Goal: Information Seeking & Learning: Learn about a topic

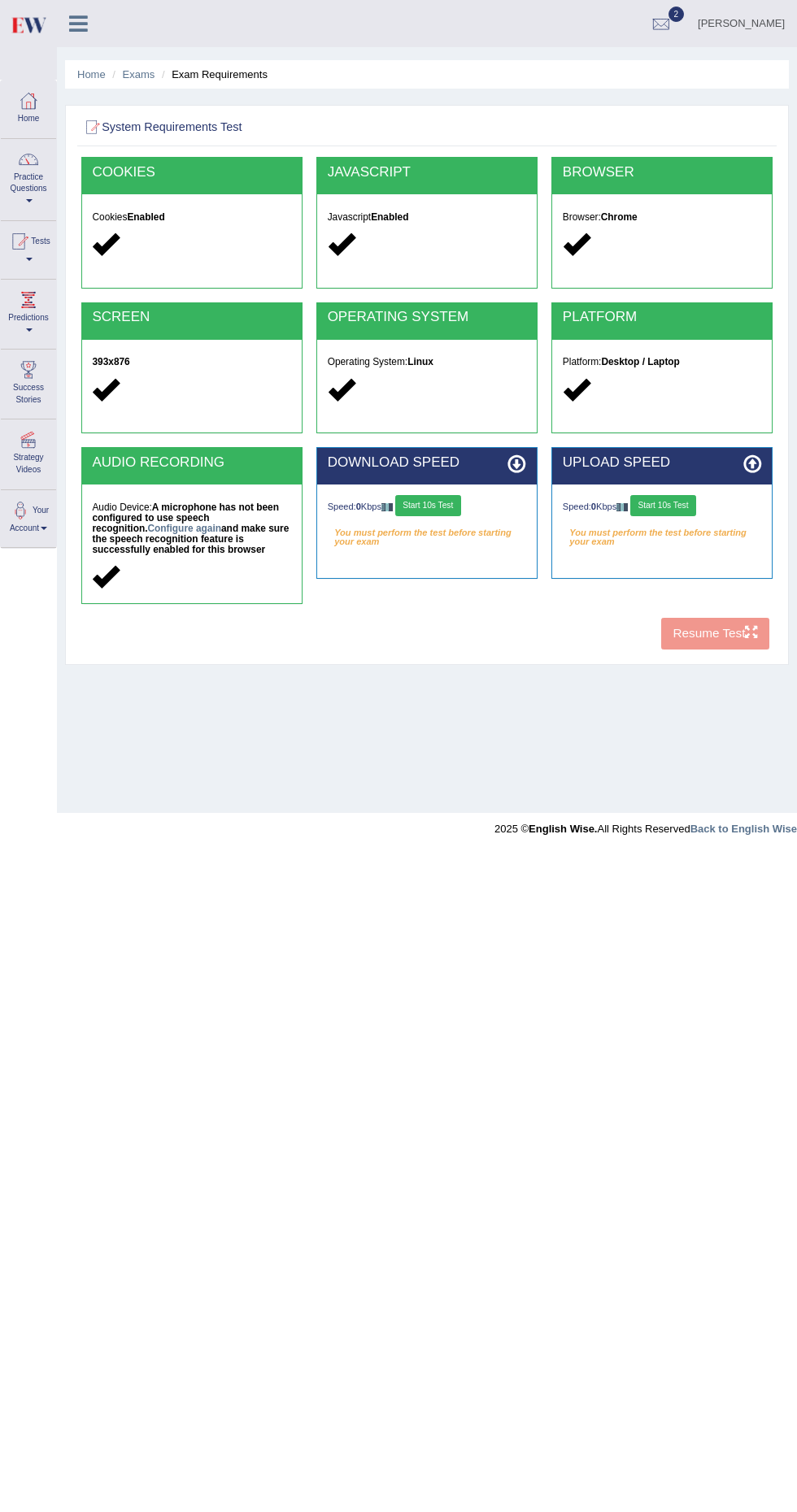
click at [31, 240] on div at bounding box center [19, 241] width 24 height 24
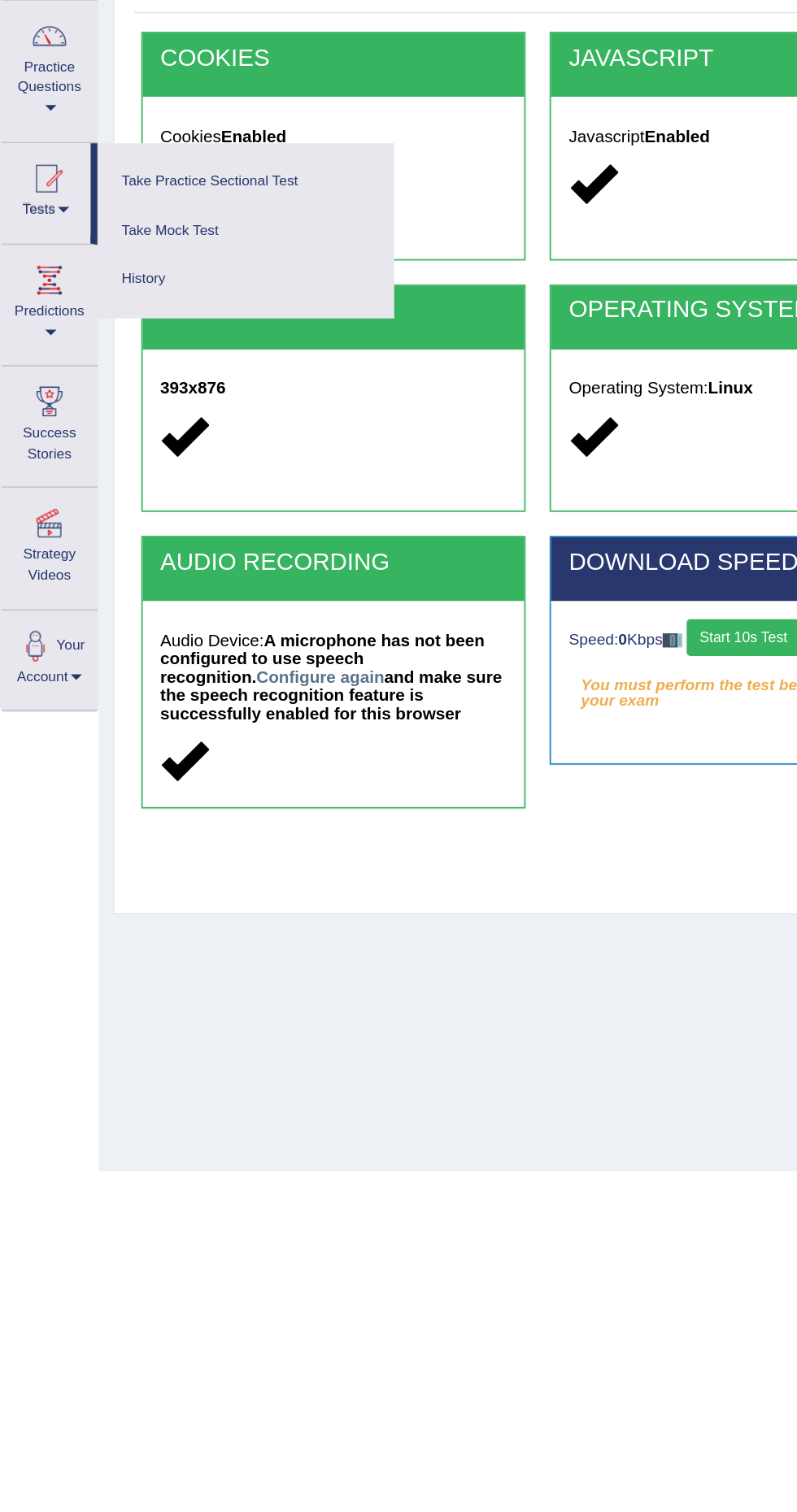
click at [27, 312] on div at bounding box center [398, 756] width 797 height 1512
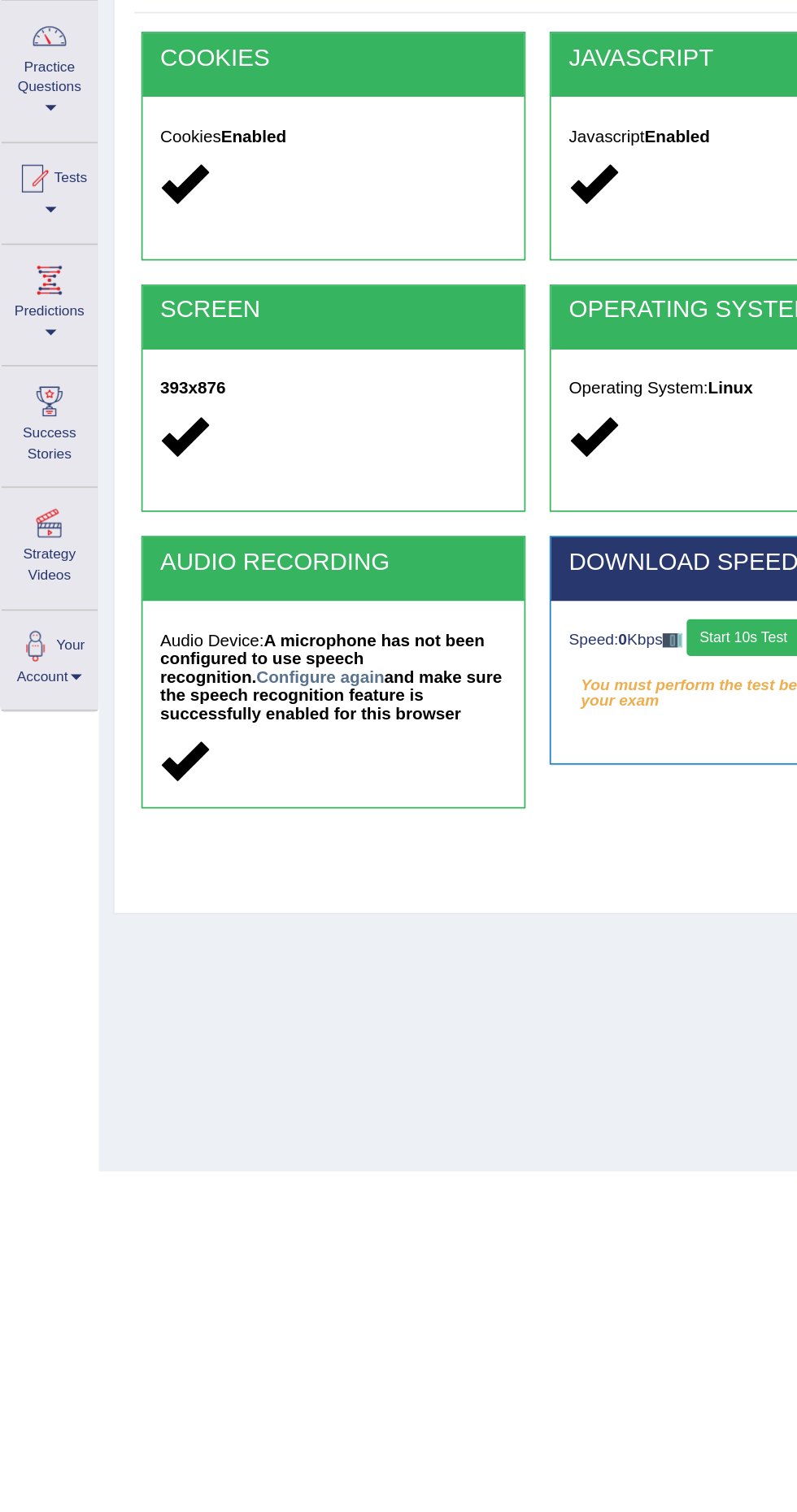
click at [32, 184] on link "Practice Questions" at bounding box center [29, 177] width 56 height 76
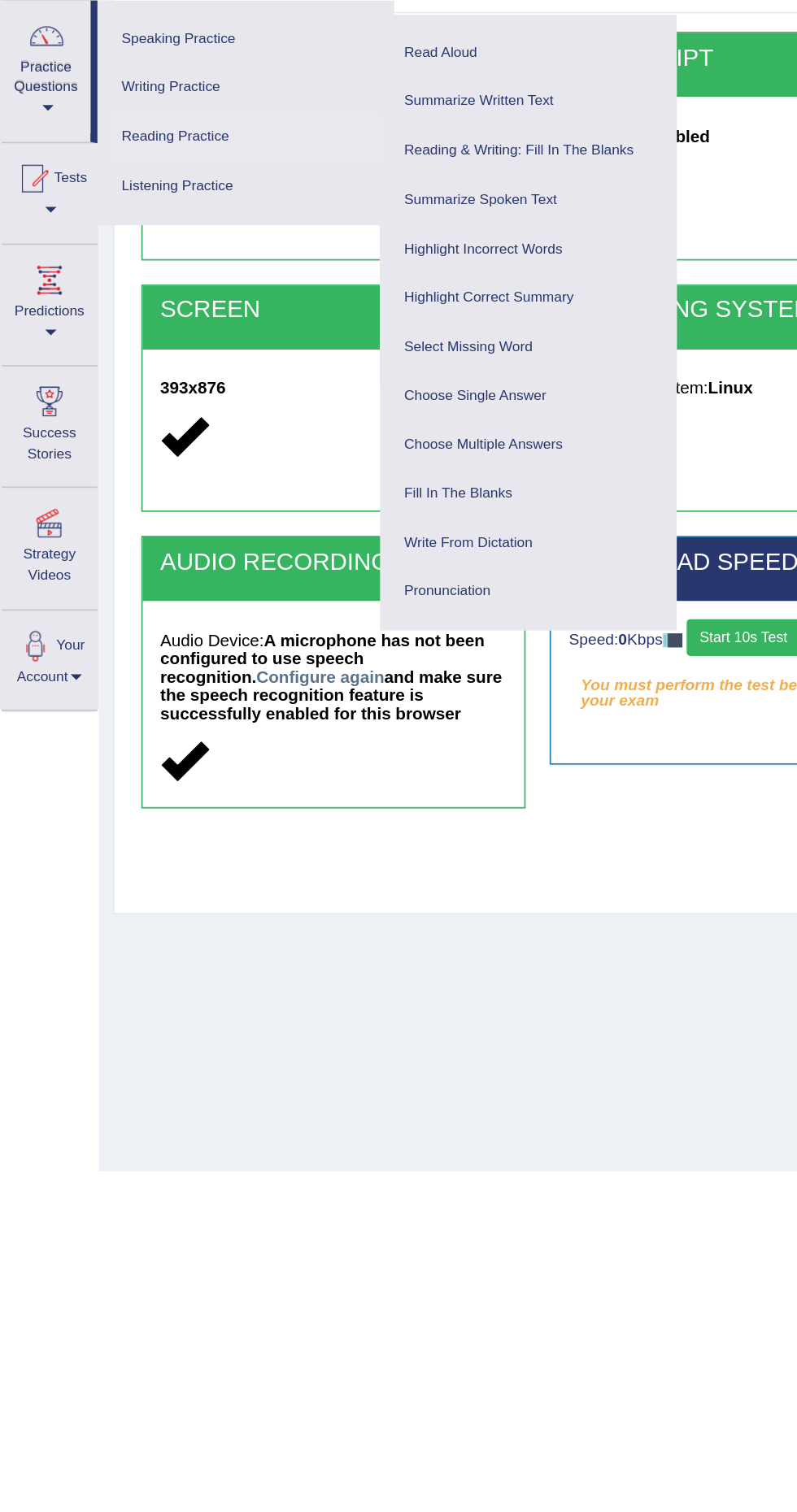
click at [148, 215] on link "Reading Practice" at bounding box center [141, 217] width 155 height 29
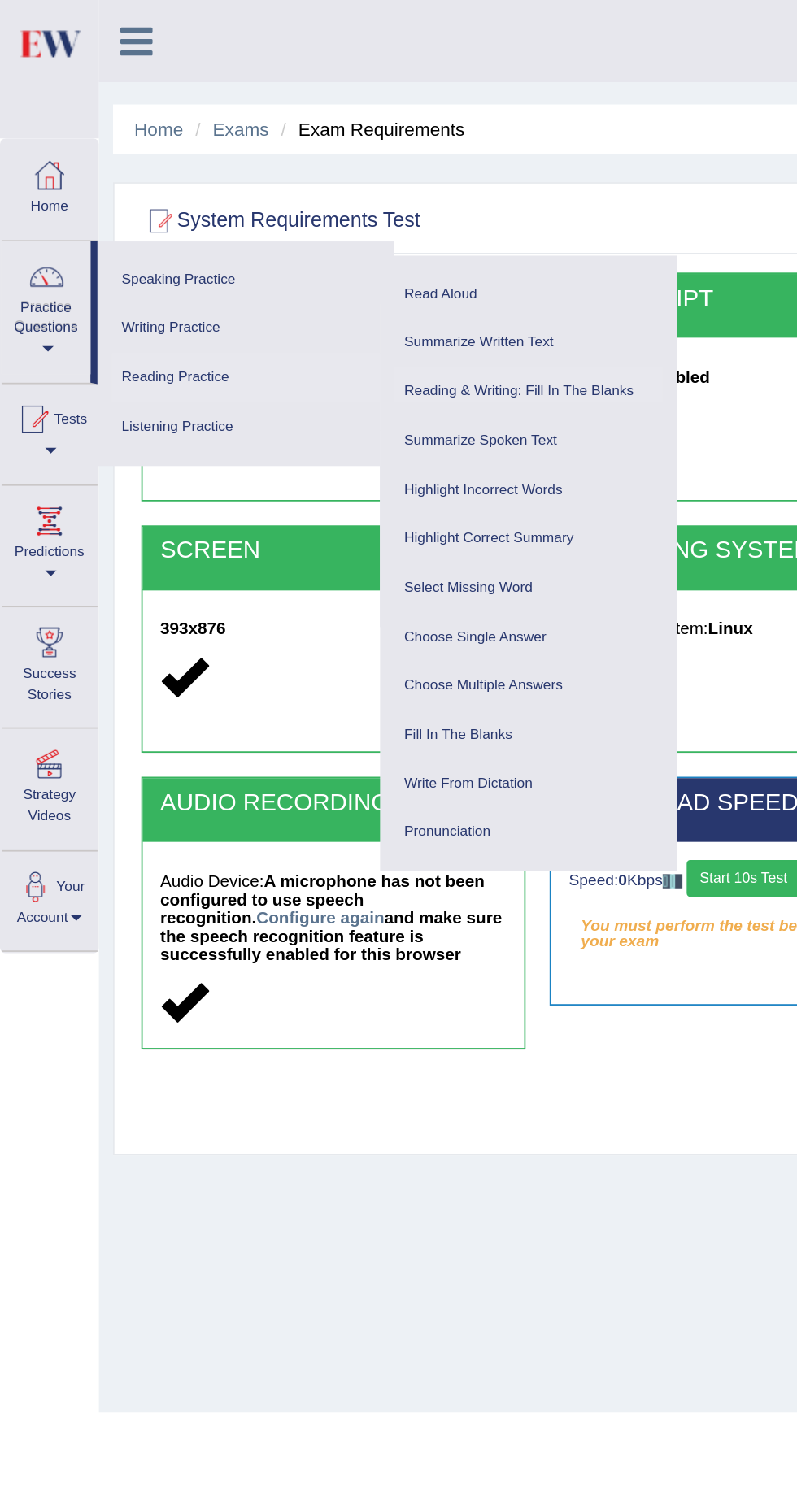
click at [366, 222] on link "Reading & Writing: Fill In The Blanks" at bounding box center [303, 225] width 155 height 29
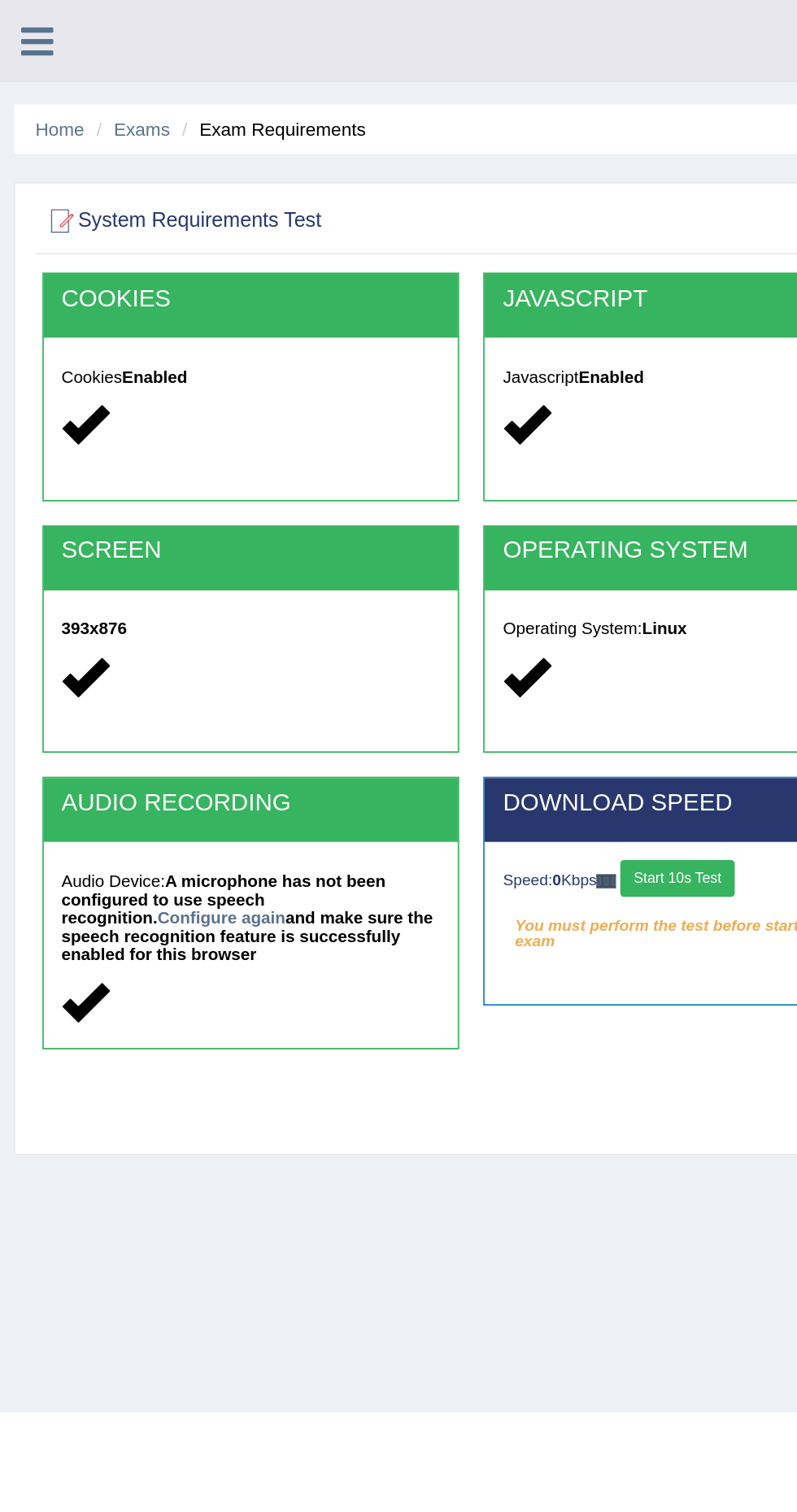
click at [29, 26] on icon at bounding box center [21, 23] width 19 height 21
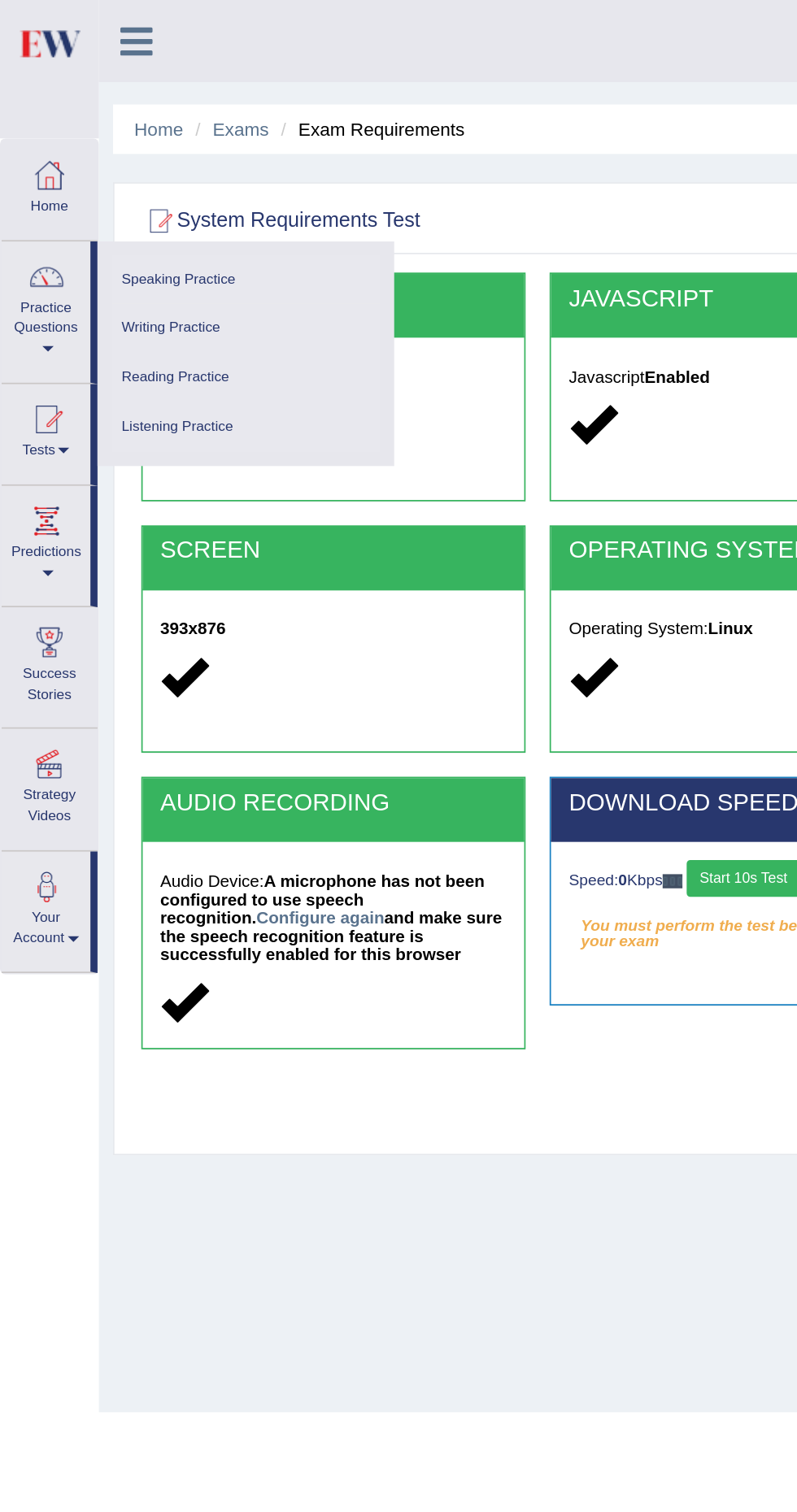
click at [27, 329] on span at bounding box center [27, 330] width 6 height 4
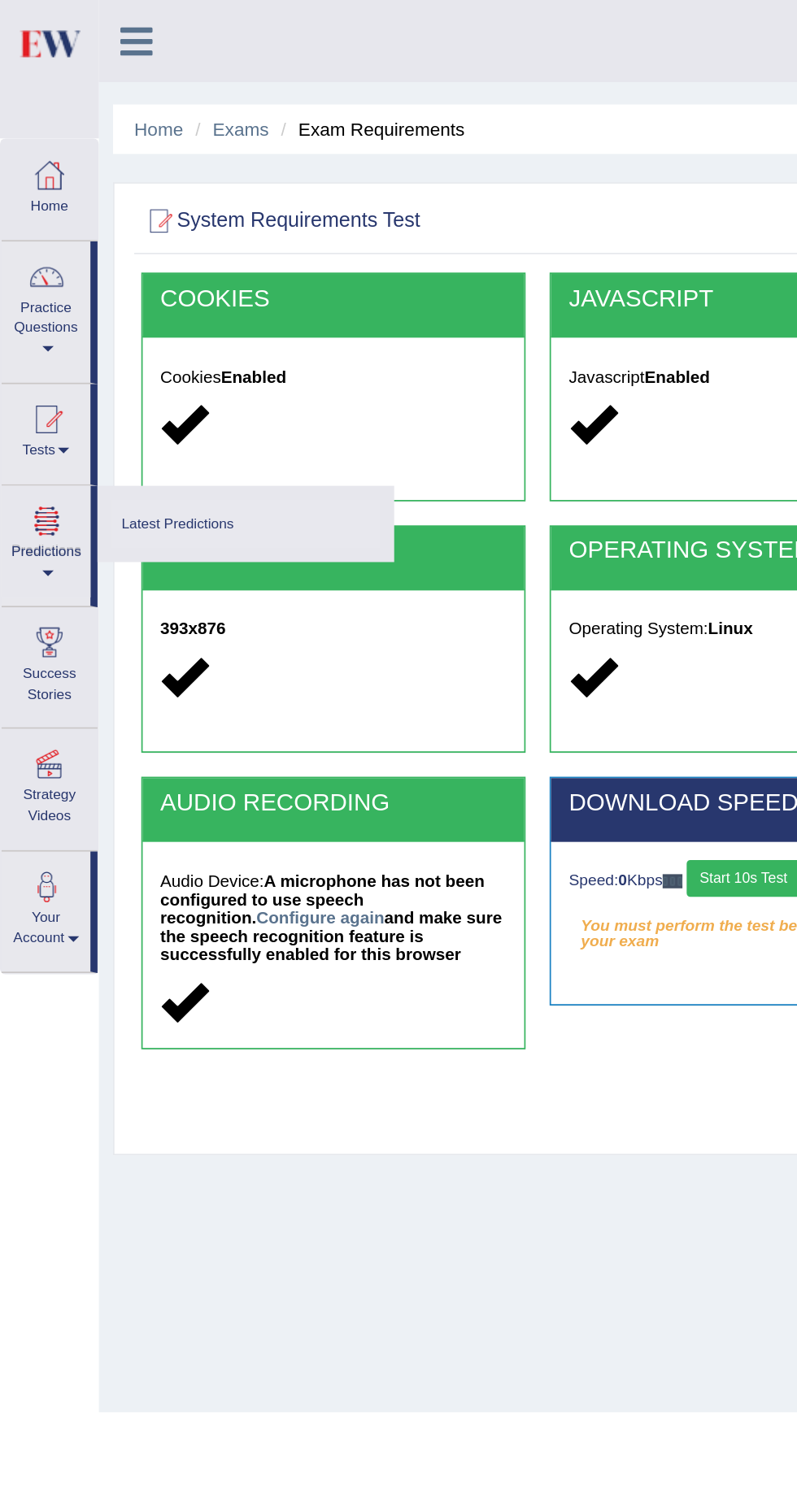
click at [173, 297] on link "Latest Predictions" at bounding box center [141, 301] width 155 height 29
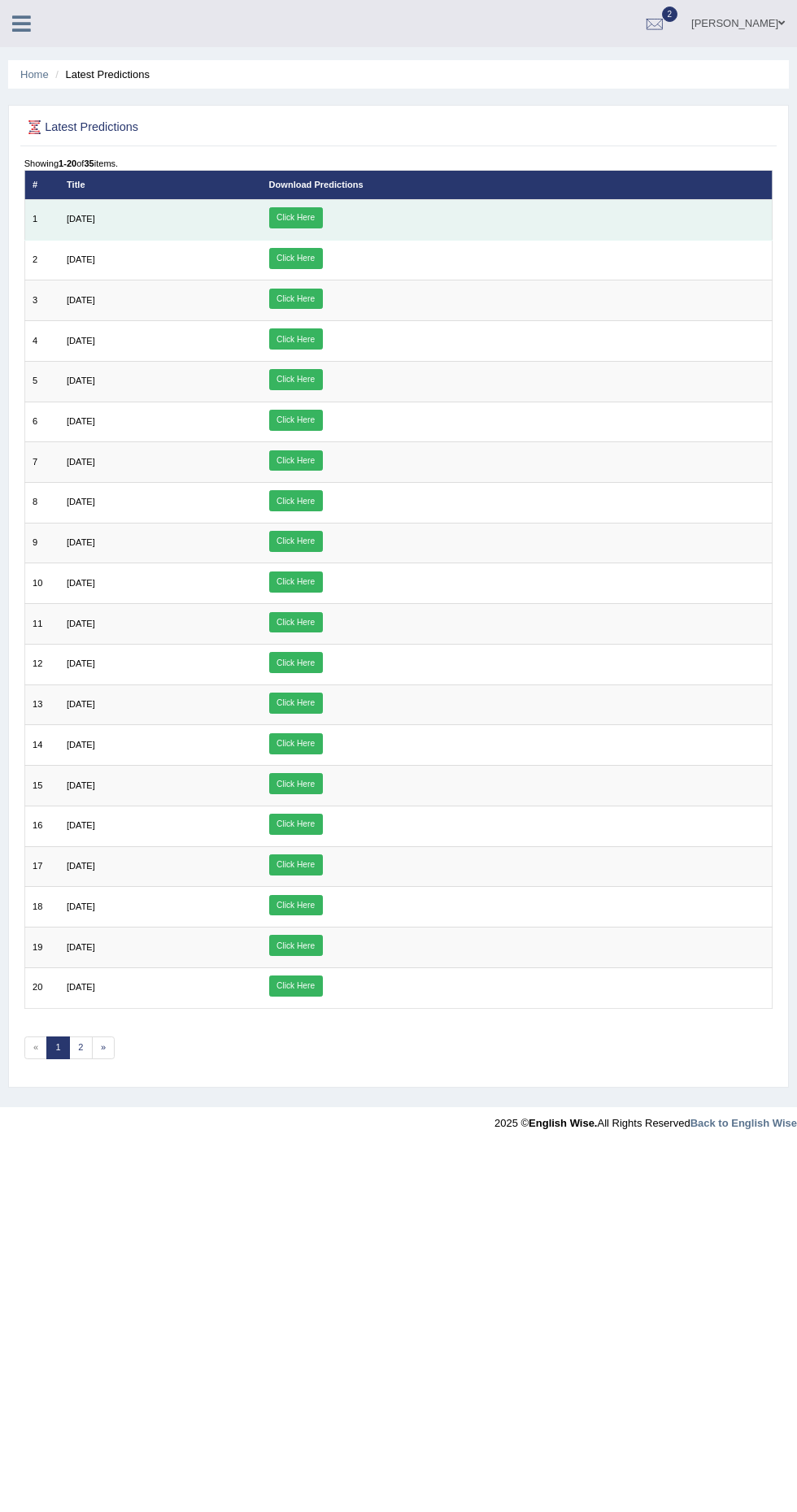
click at [323, 210] on link "Click Here" at bounding box center [296, 217] width 54 height 21
